Goal: Check status: Check status

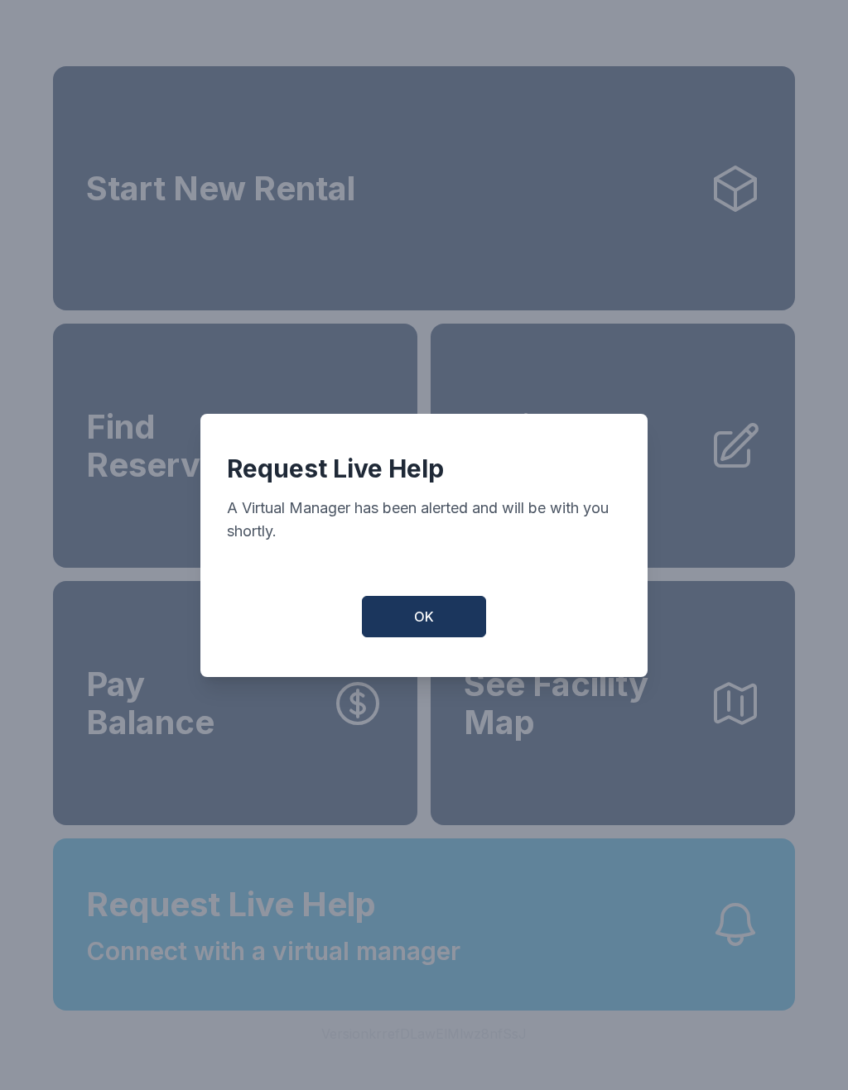
click at [427, 627] on span "OK" at bounding box center [424, 617] width 20 height 20
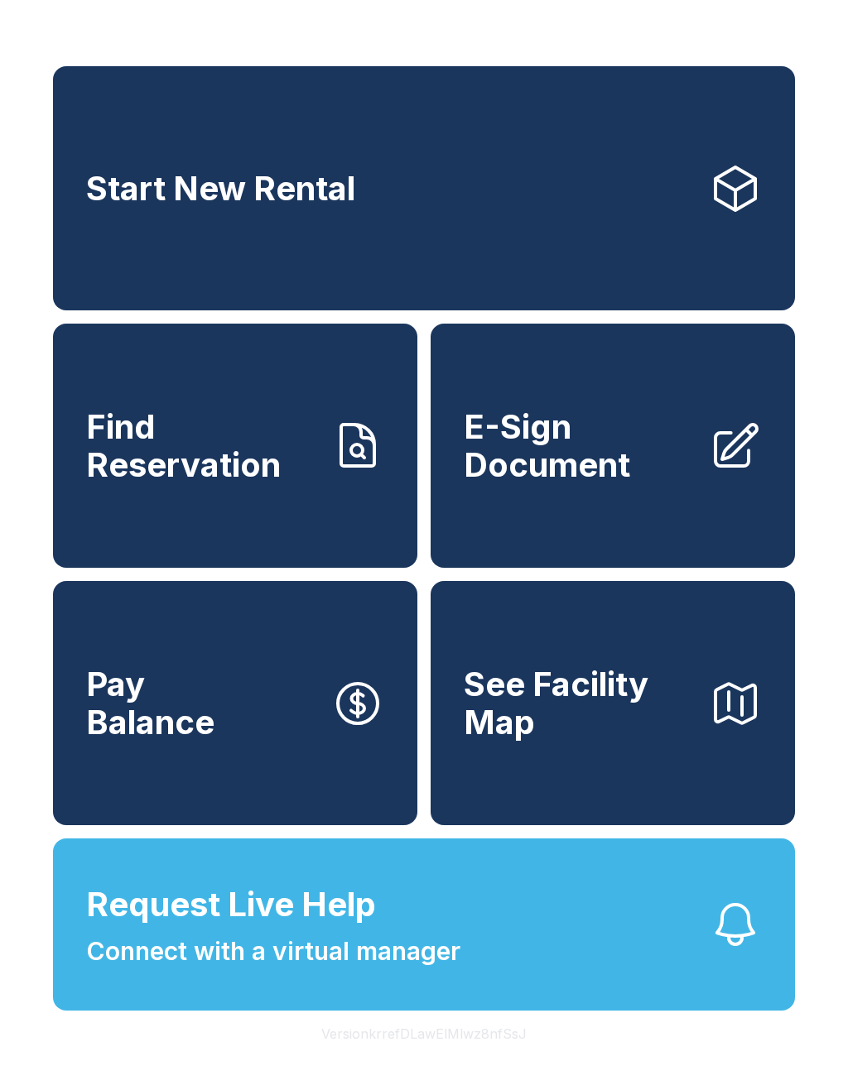
click at [446, 953] on span "Request Live Help Connect with a virtual manager" at bounding box center [273, 925] width 374 height 90
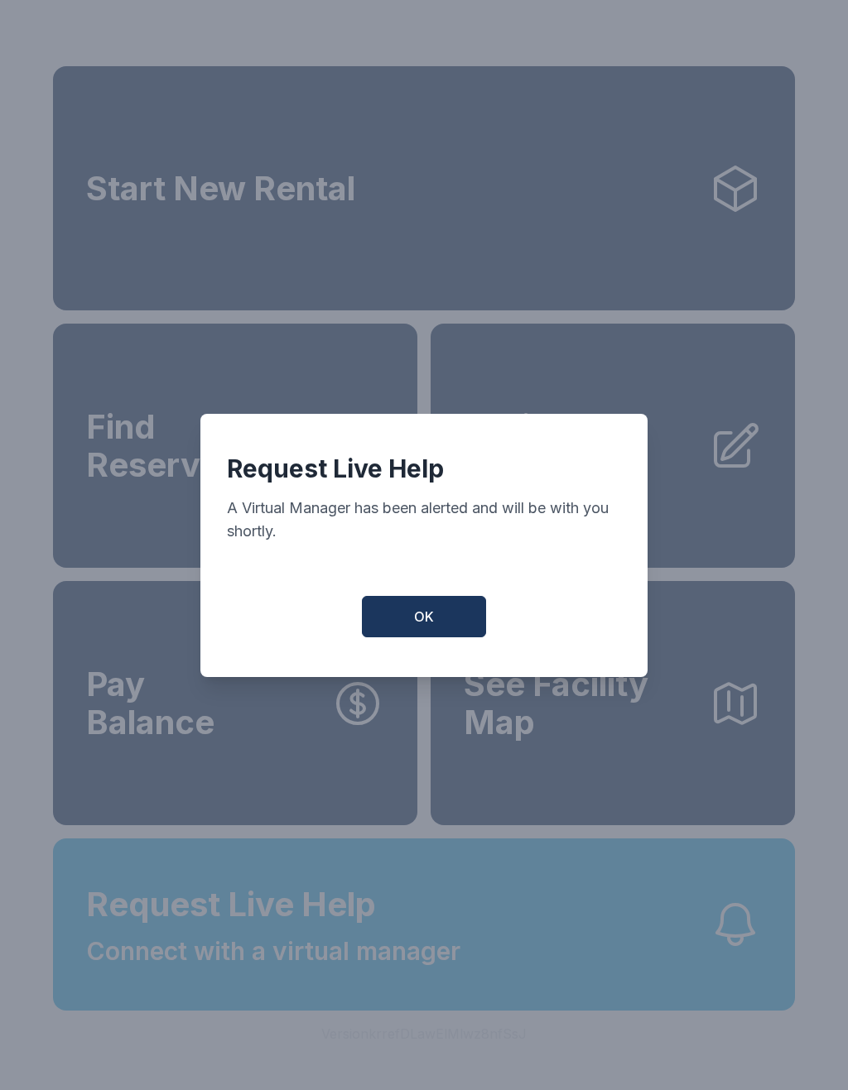
click at [421, 623] on span "OK" at bounding box center [424, 617] width 20 height 20
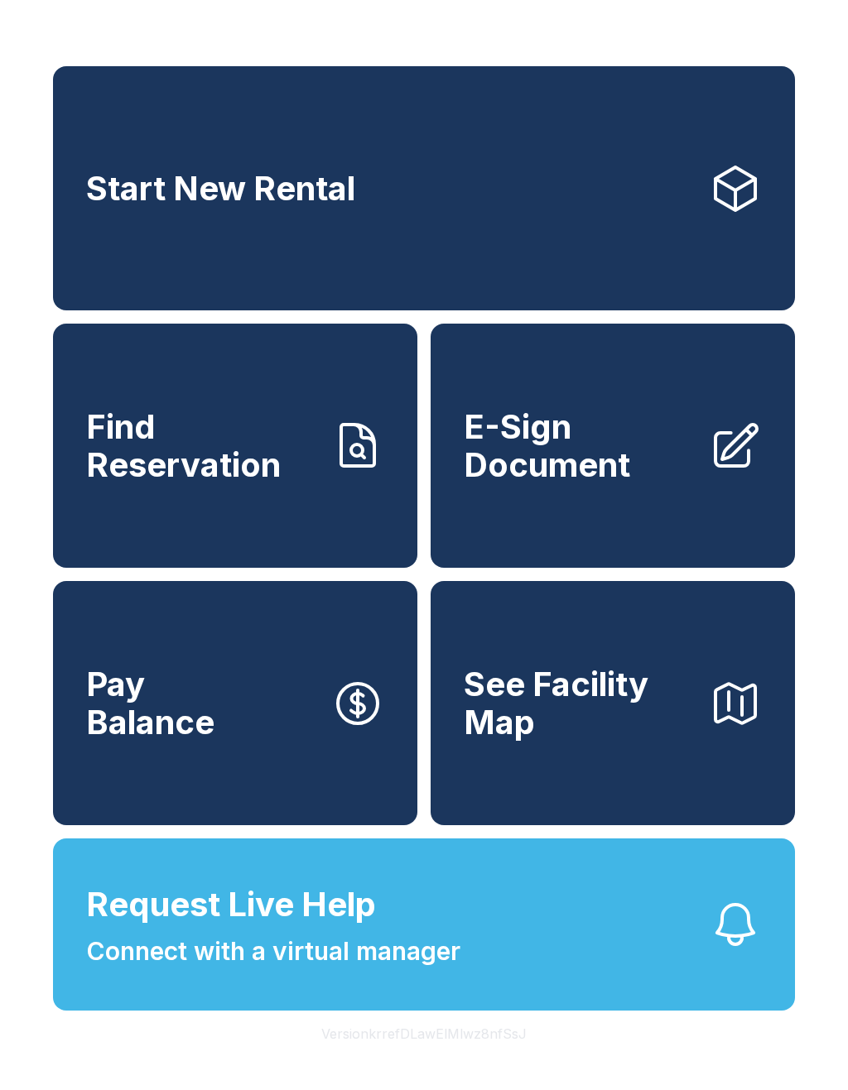
click at [192, 478] on span "Find Reservation" at bounding box center [202, 445] width 232 height 75
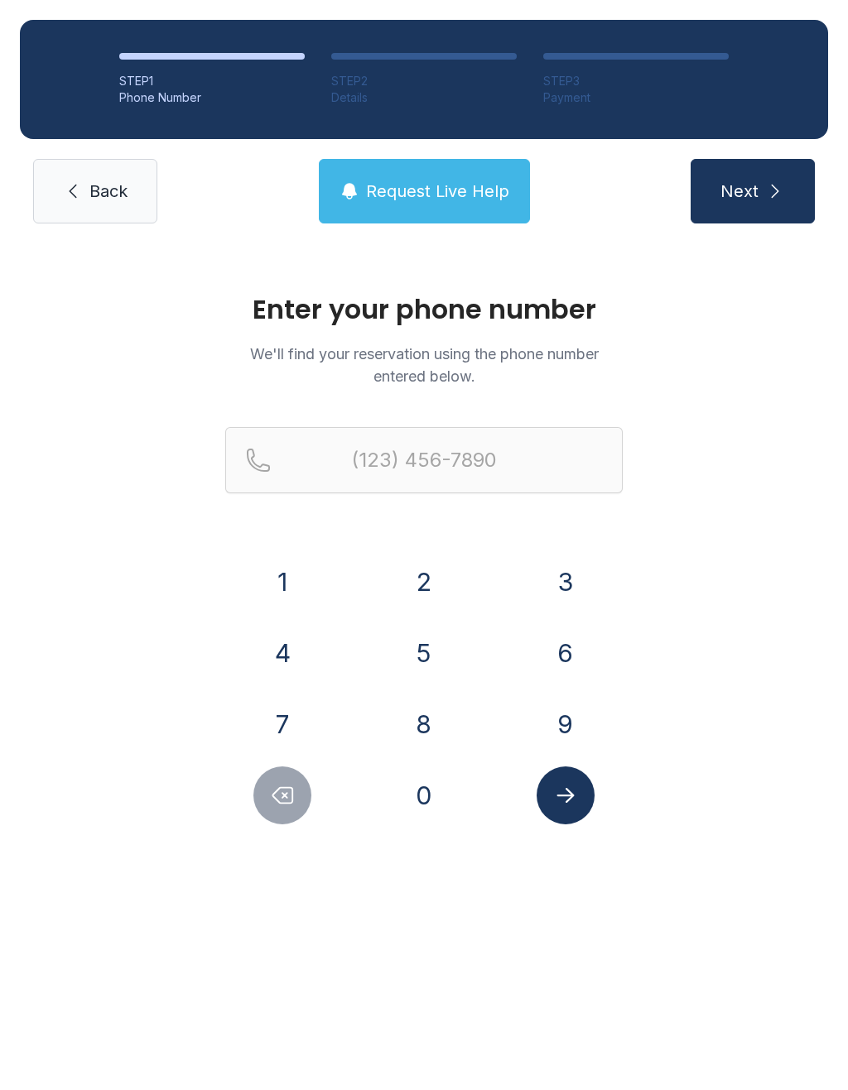
click at [556, 719] on button "9" at bounding box center [565, 724] width 58 height 58
click at [288, 719] on button "7" at bounding box center [282, 724] width 58 height 58
click at [419, 799] on button "0" at bounding box center [424, 795] width 58 height 58
click at [566, 574] on button "3" at bounding box center [565, 582] width 58 height 58
click at [560, 727] on button "9" at bounding box center [565, 724] width 58 height 58
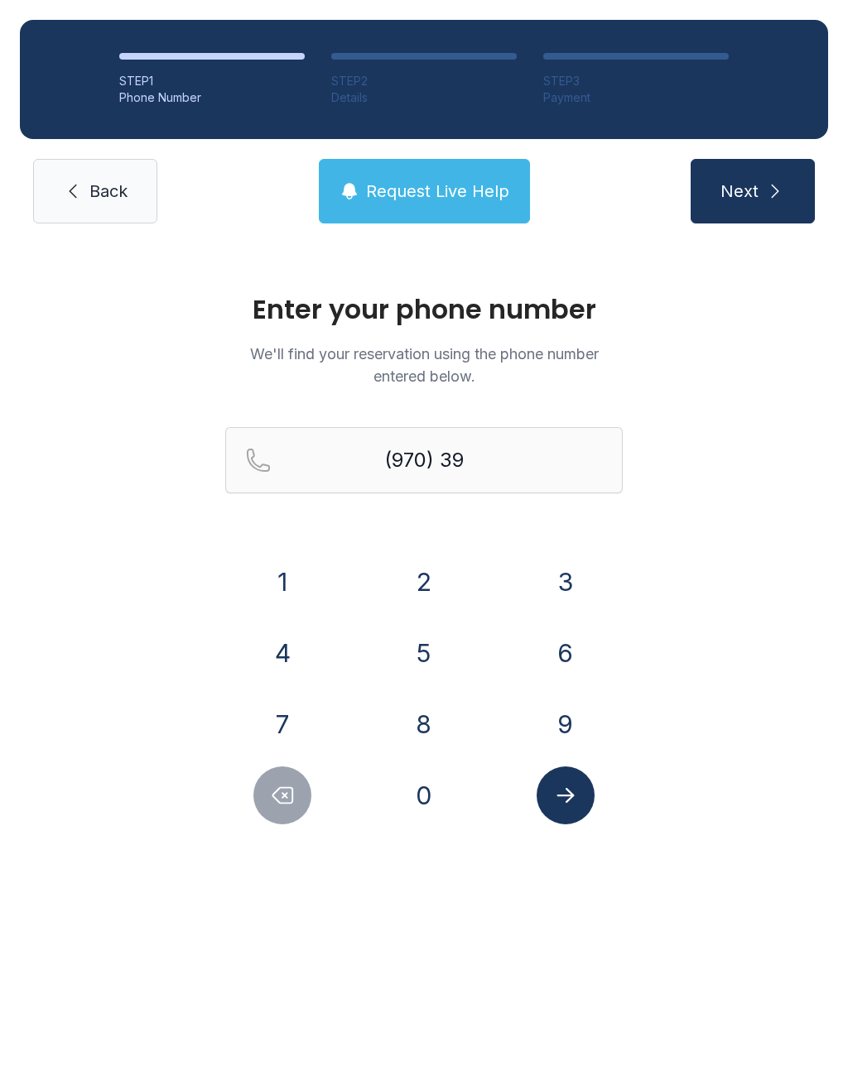
click at [570, 654] on button "6" at bounding box center [565, 653] width 58 height 58
click at [567, 728] on button "9" at bounding box center [565, 724] width 58 height 58
click at [281, 719] on button "7" at bounding box center [282, 724] width 58 height 58
click at [416, 723] on button "8" at bounding box center [424, 724] width 58 height 58
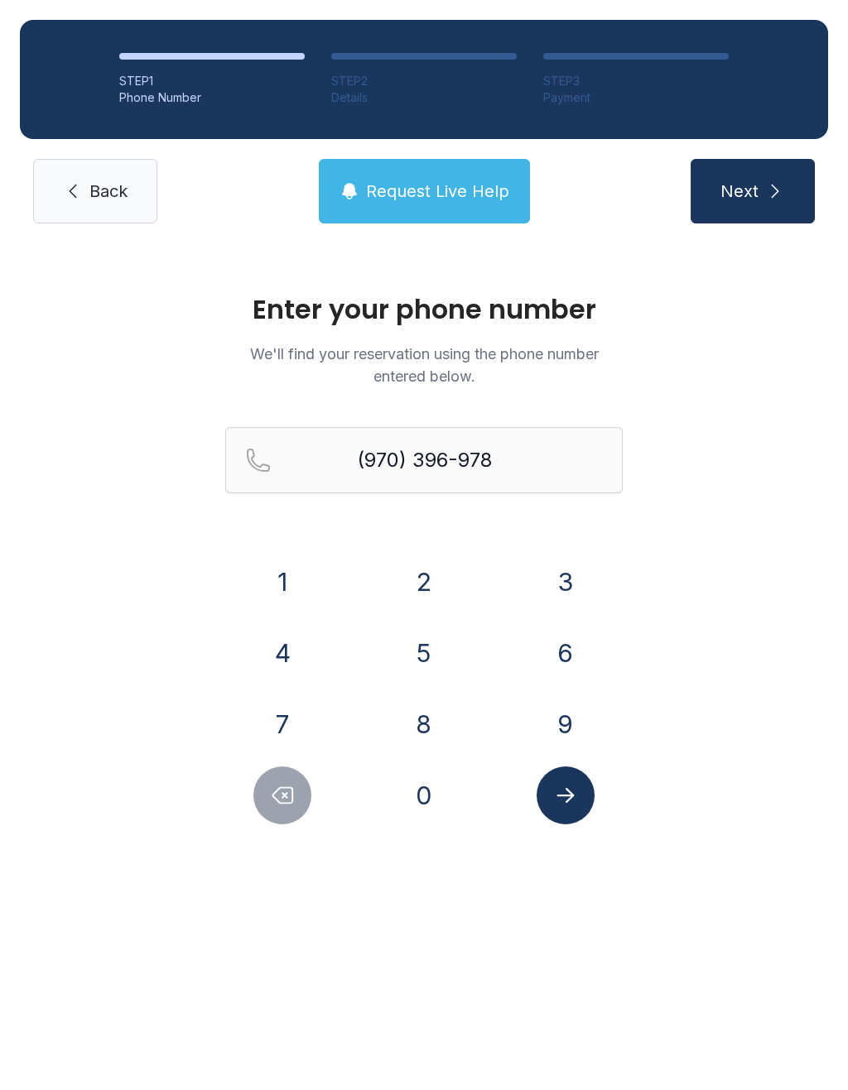
type input "[PHONE_NUMBER]"
click at [569, 805] on icon "Submit lookup form" at bounding box center [565, 795] width 25 height 25
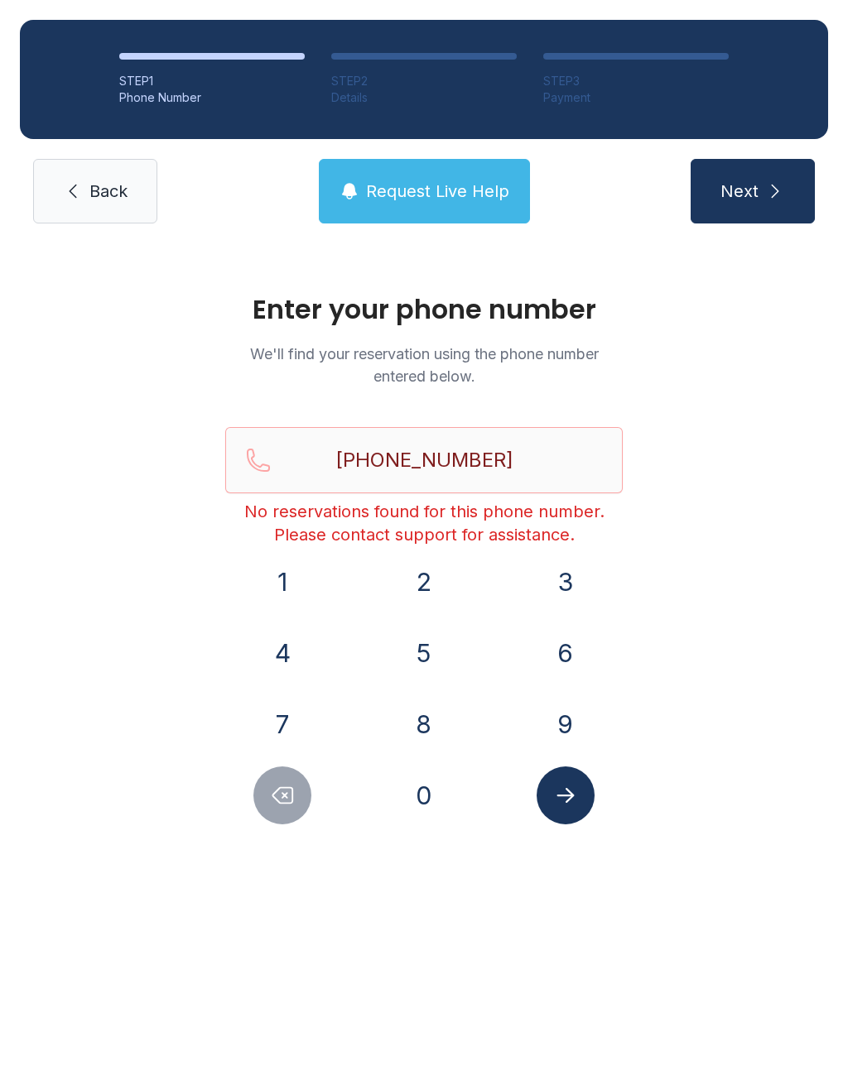
click at [749, 194] on span "Next" at bounding box center [739, 191] width 38 height 23
click at [82, 207] on link "Back" at bounding box center [95, 191] width 124 height 65
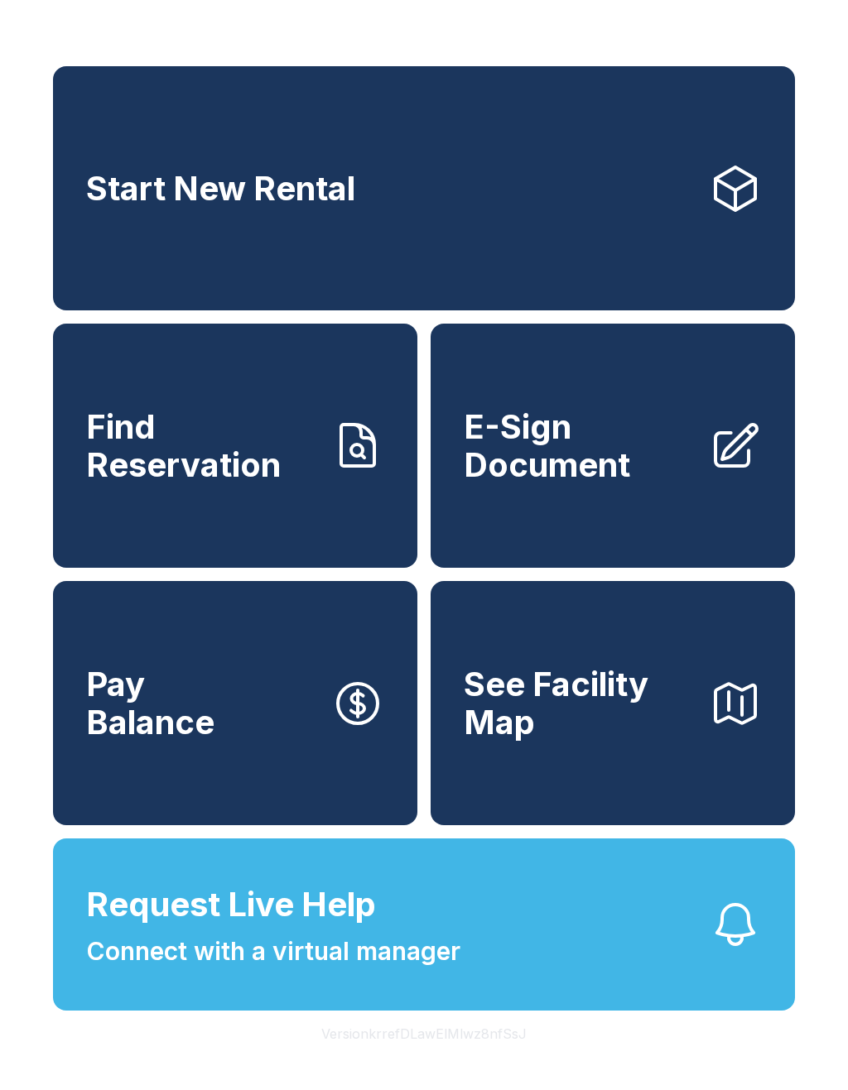
click at [217, 970] on span "Connect with a virtual manager" at bounding box center [273, 951] width 374 height 37
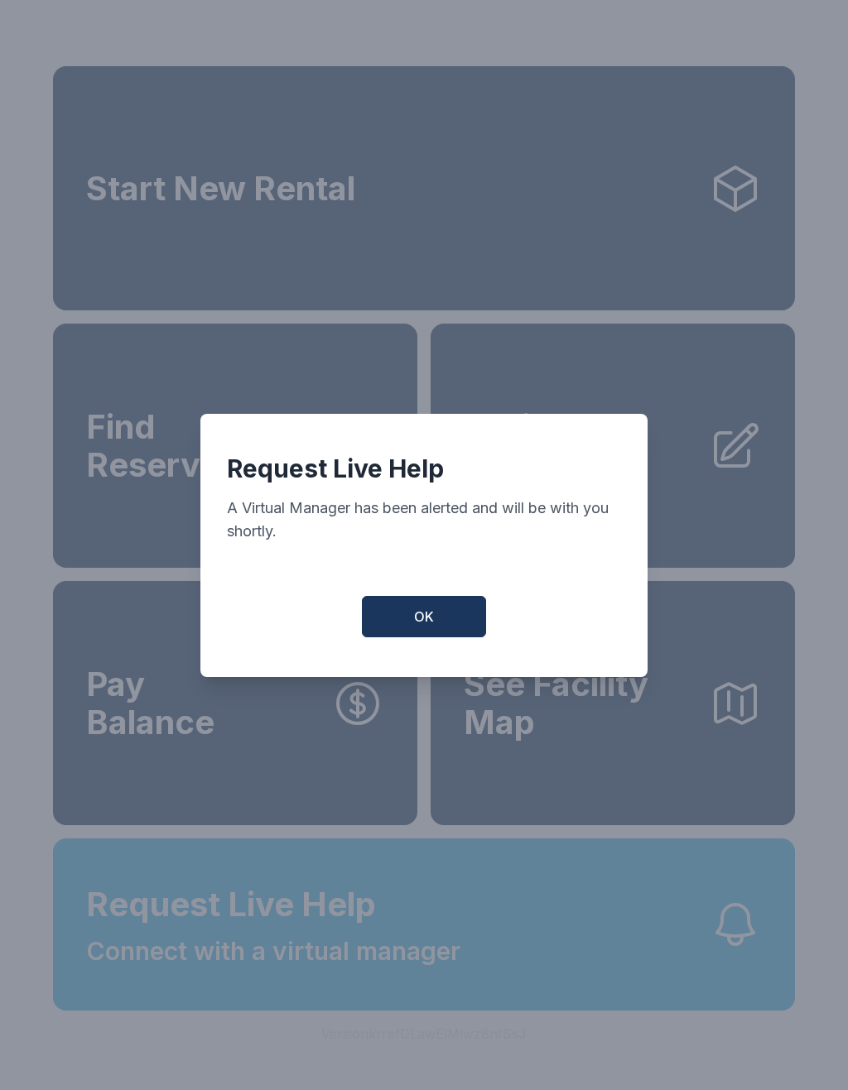
click at [412, 637] on button "OK" at bounding box center [424, 616] width 124 height 41
